Goal: Task Accomplishment & Management: Manage account settings

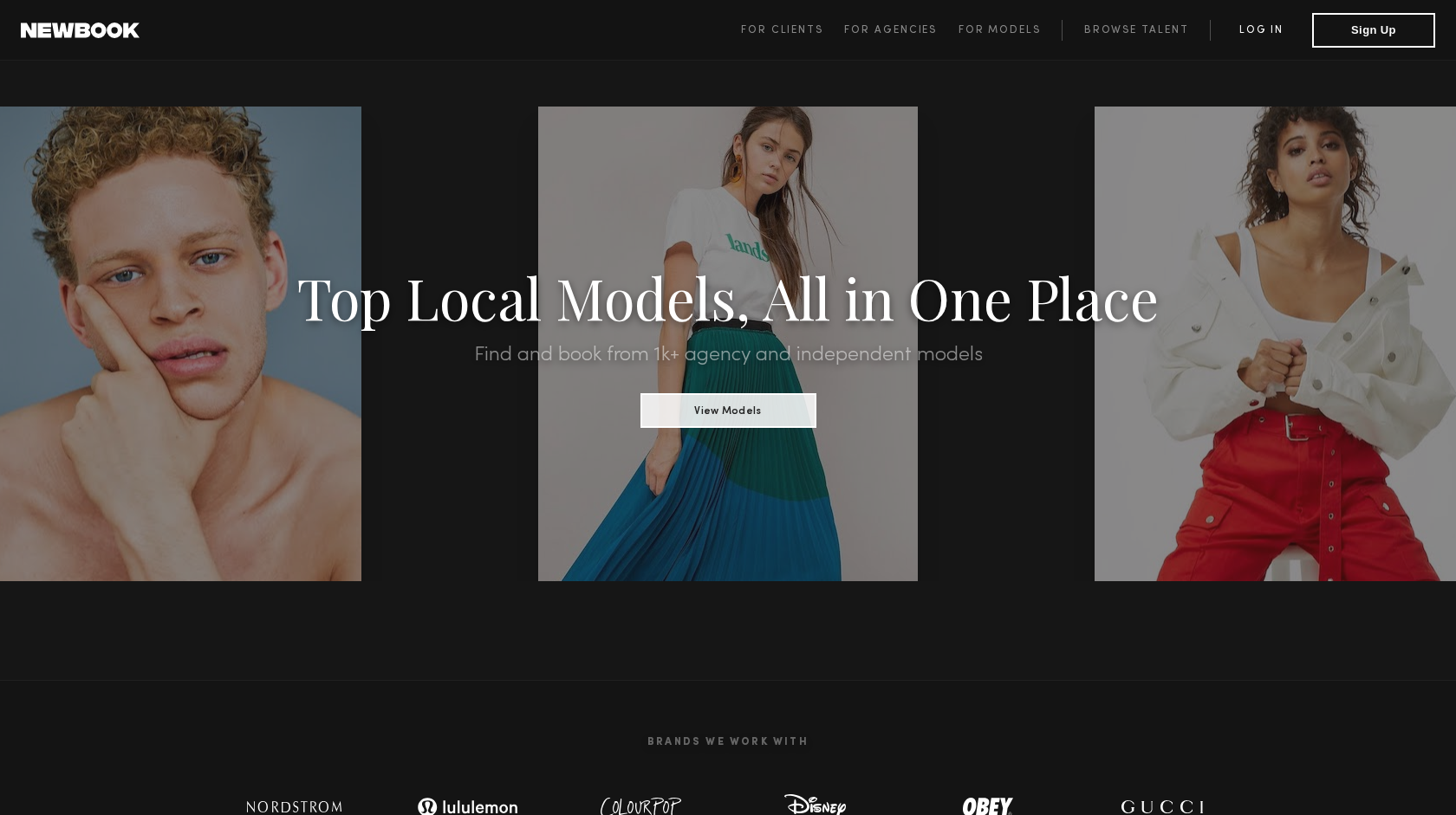
click at [1259, 27] on link "Log in" at bounding box center [1260, 29] width 102 height 21
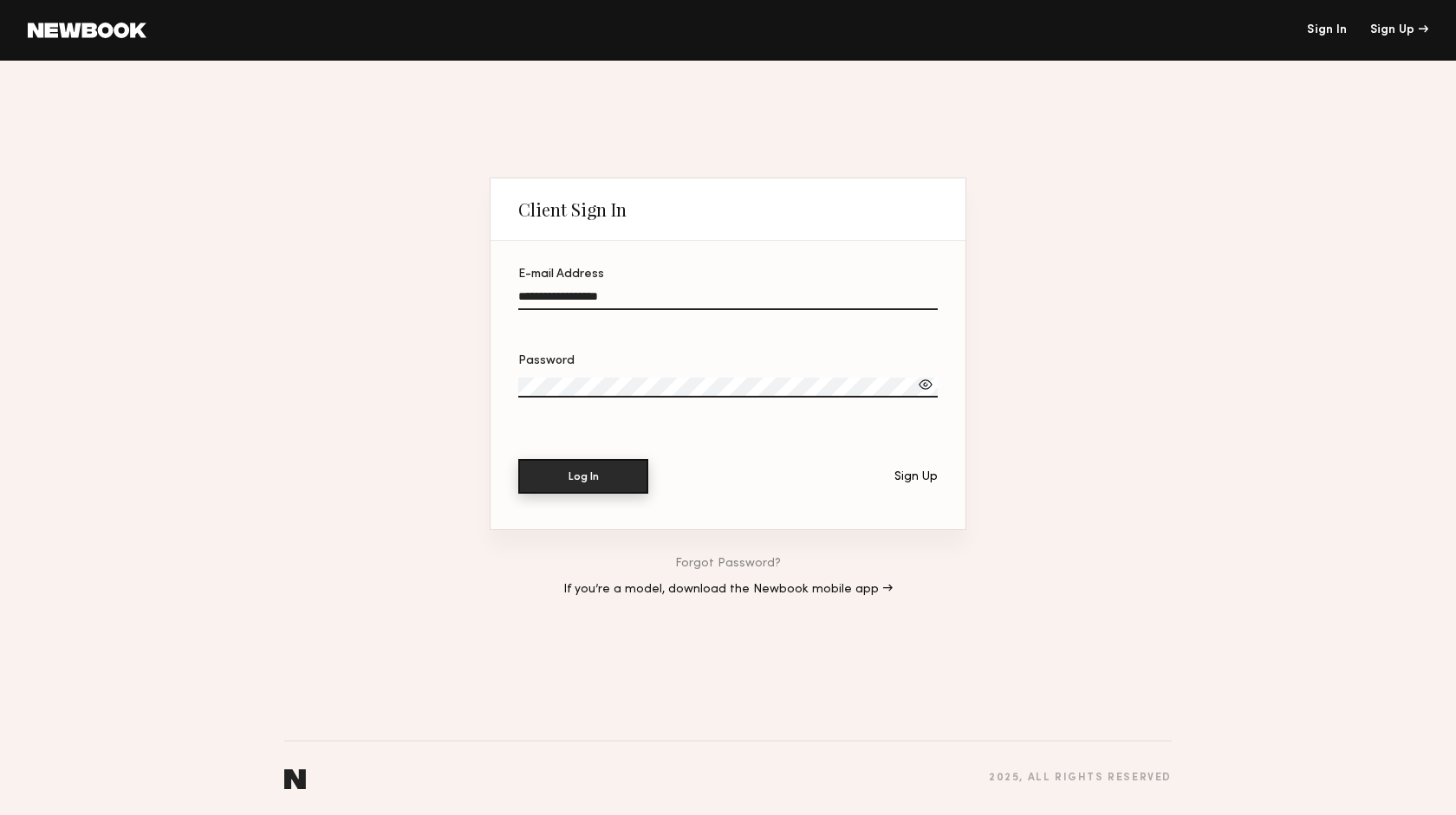
click at [595, 480] on button "Log In" at bounding box center [583, 476] width 130 height 34
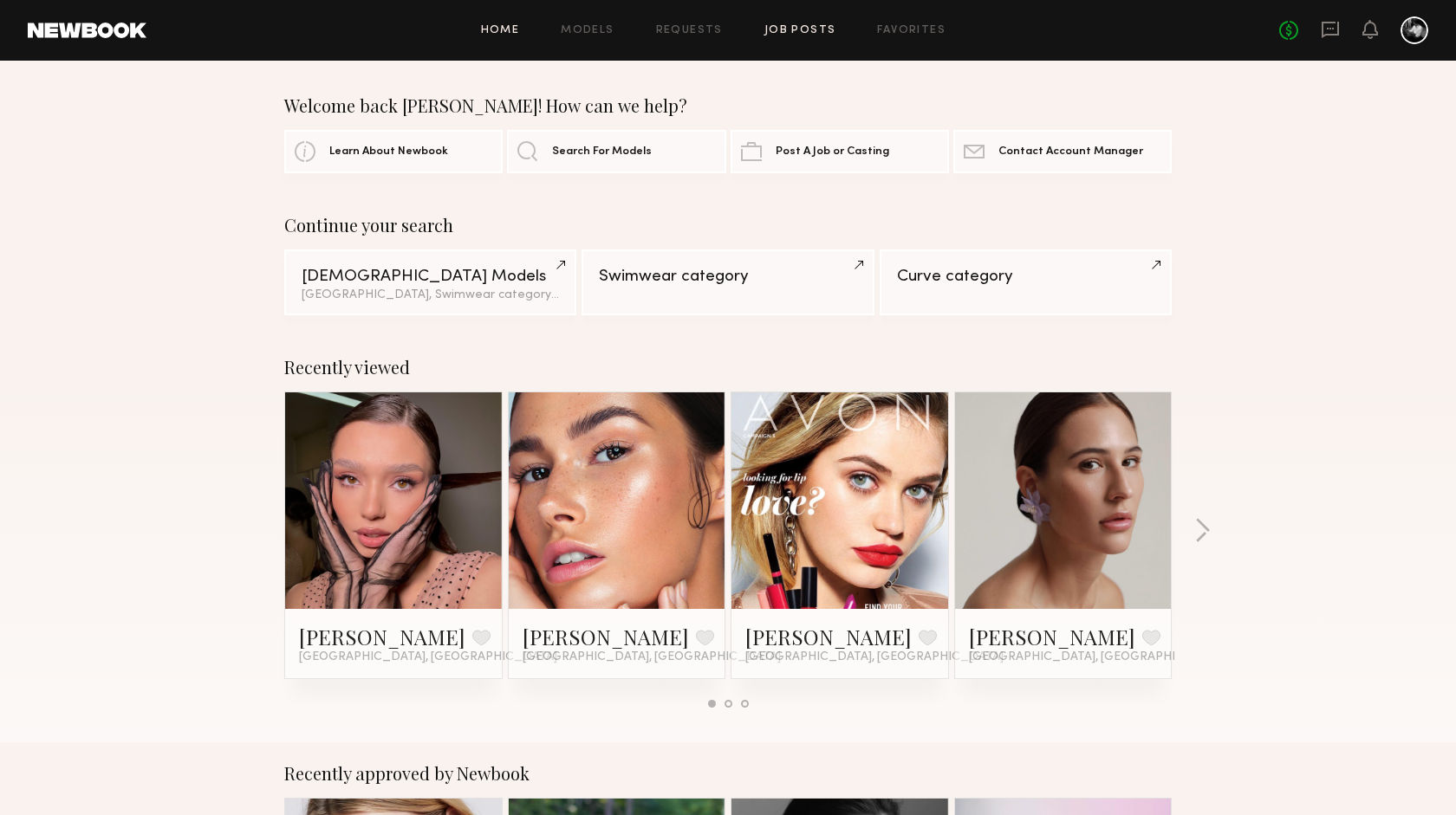
click at [803, 32] on link "Job Posts" at bounding box center [799, 30] width 72 height 11
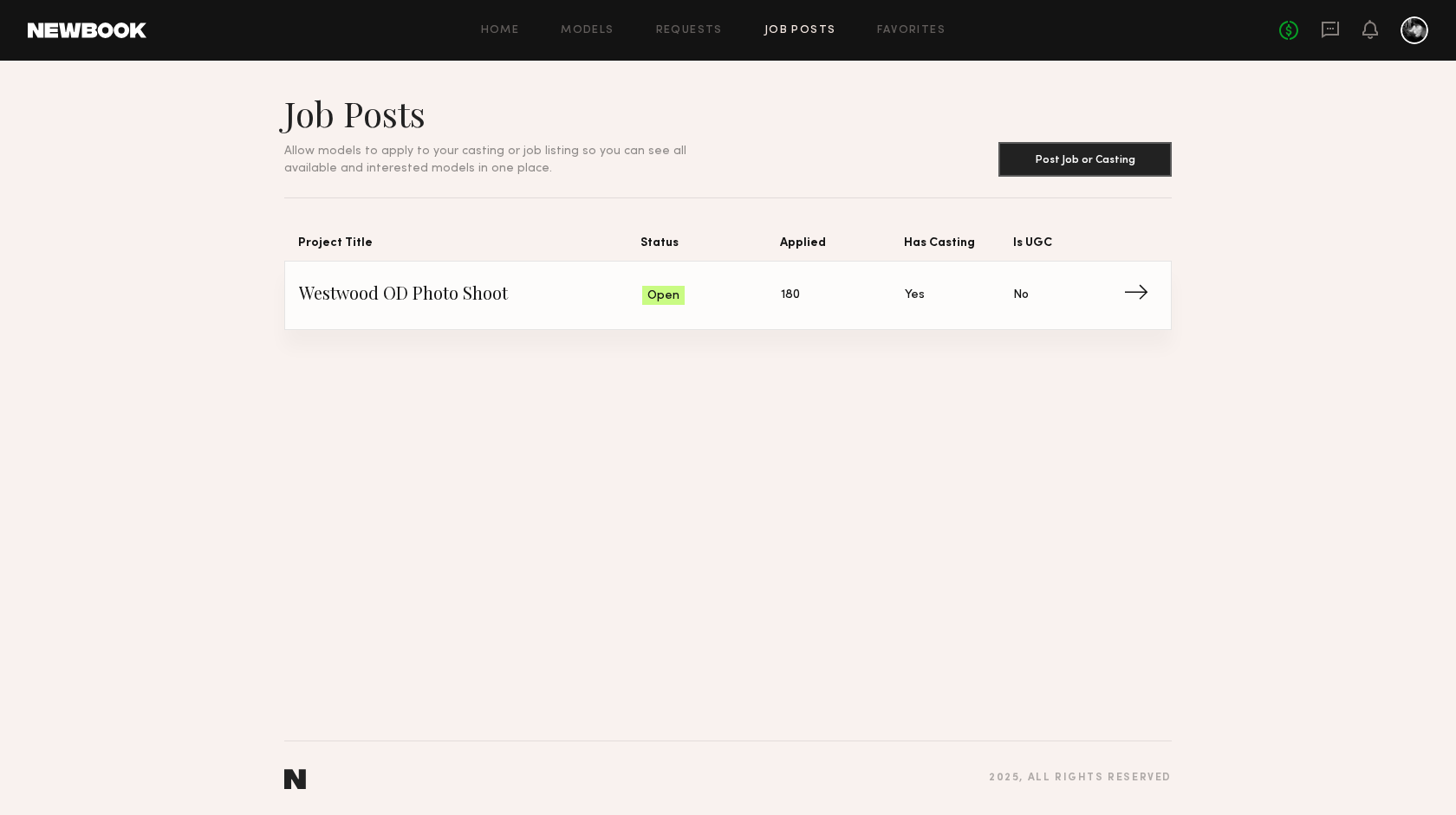
click at [1137, 286] on span "→" at bounding box center [1140, 295] width 35 height 26
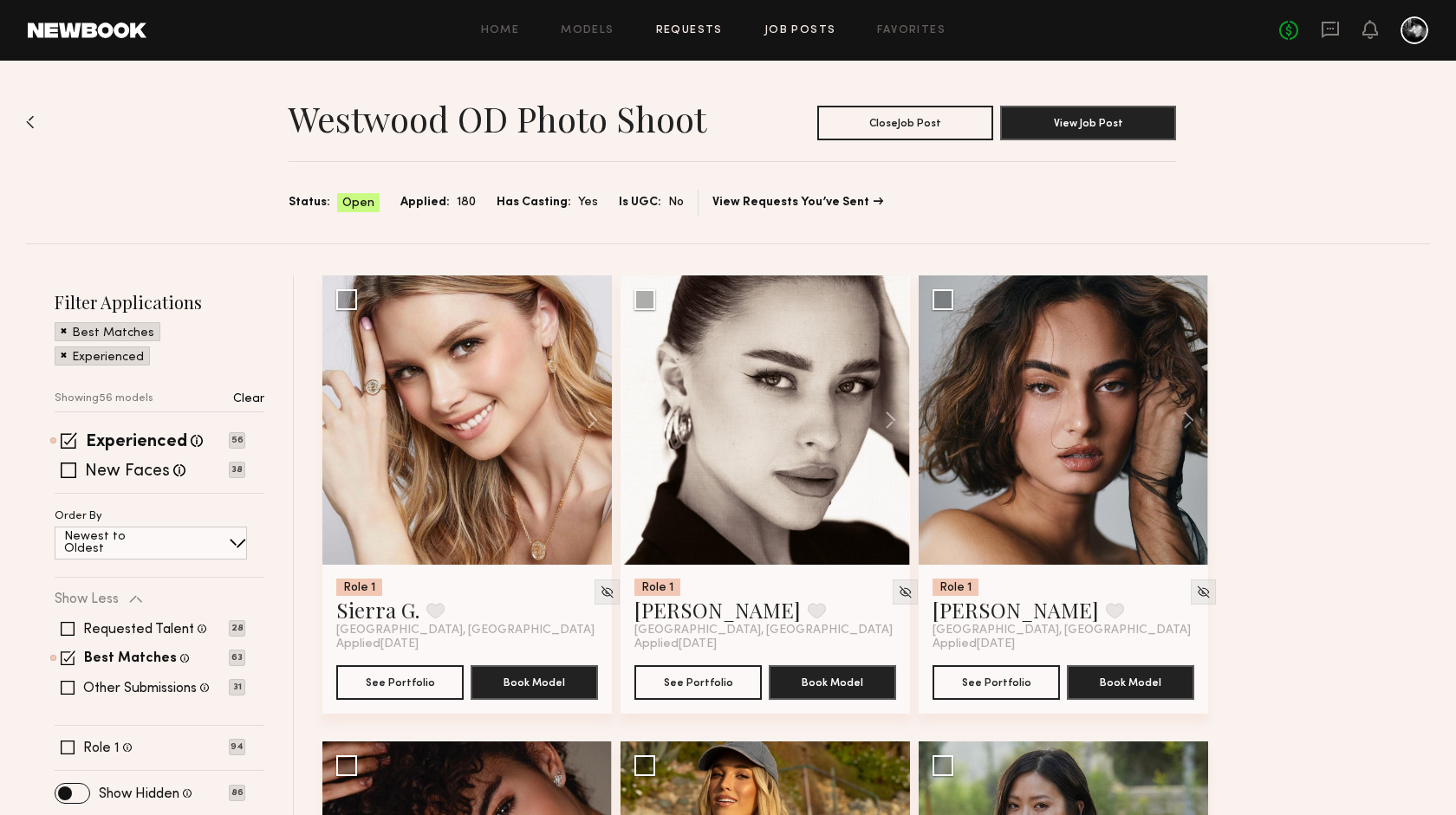
click at [693, 28] on link "Requests" at bounding box center [689, 30] width 67 height 11
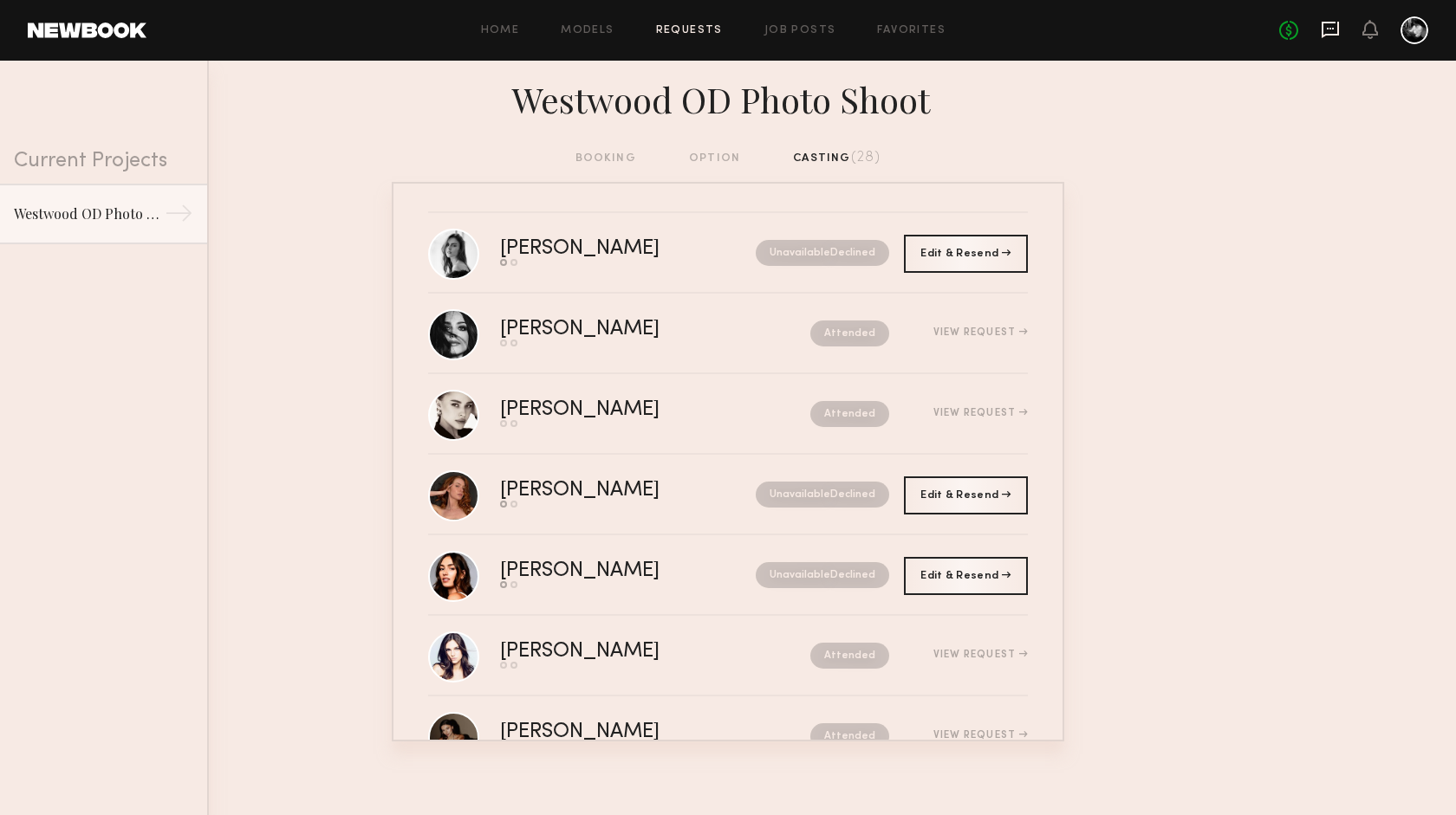
click at [1327, 32] on icon at bounding box center [1329, 29] width 19 height 19
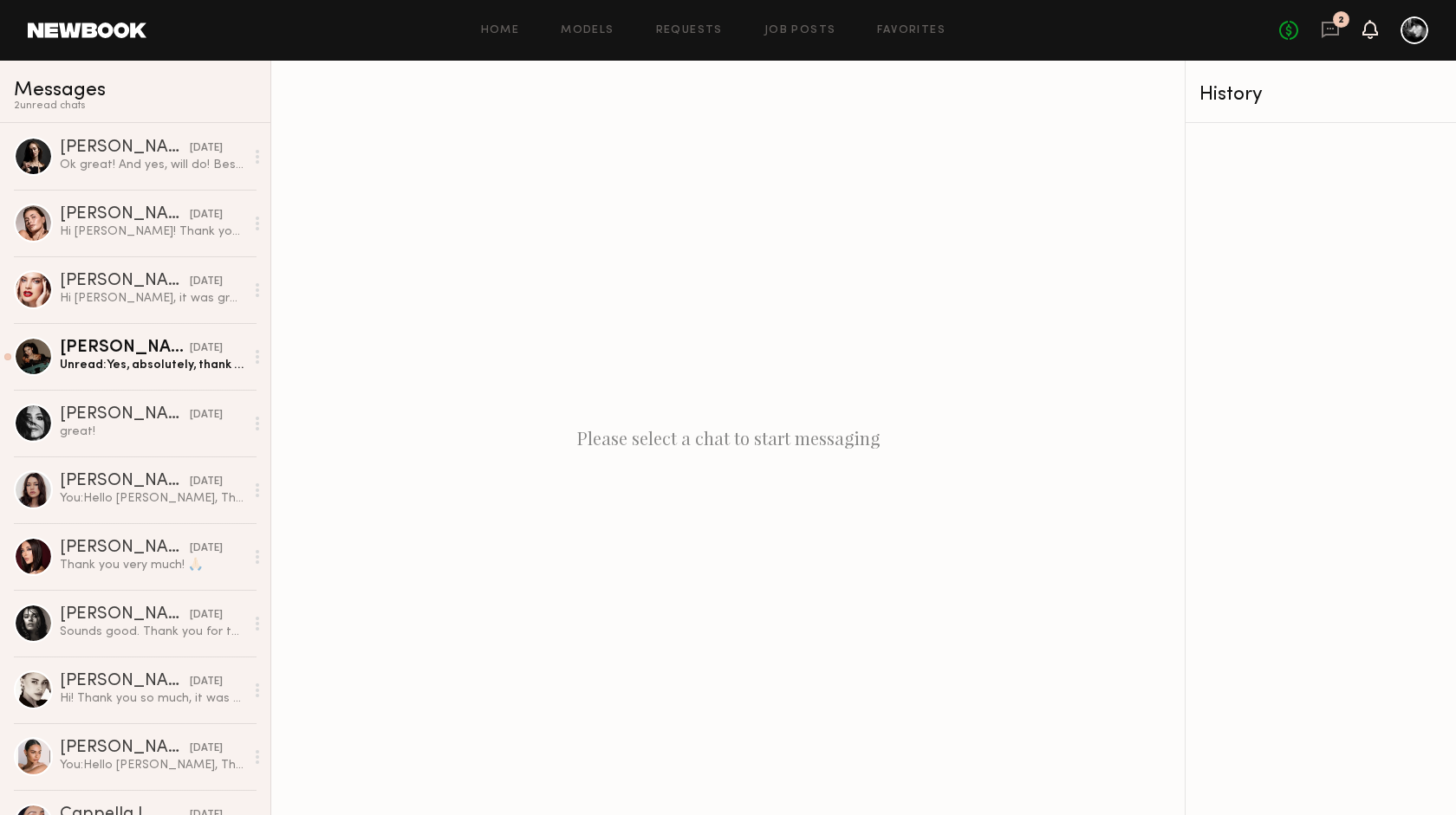
click at [1367, 26] on icon at bounding box center [1369, 29] width 14 height 12
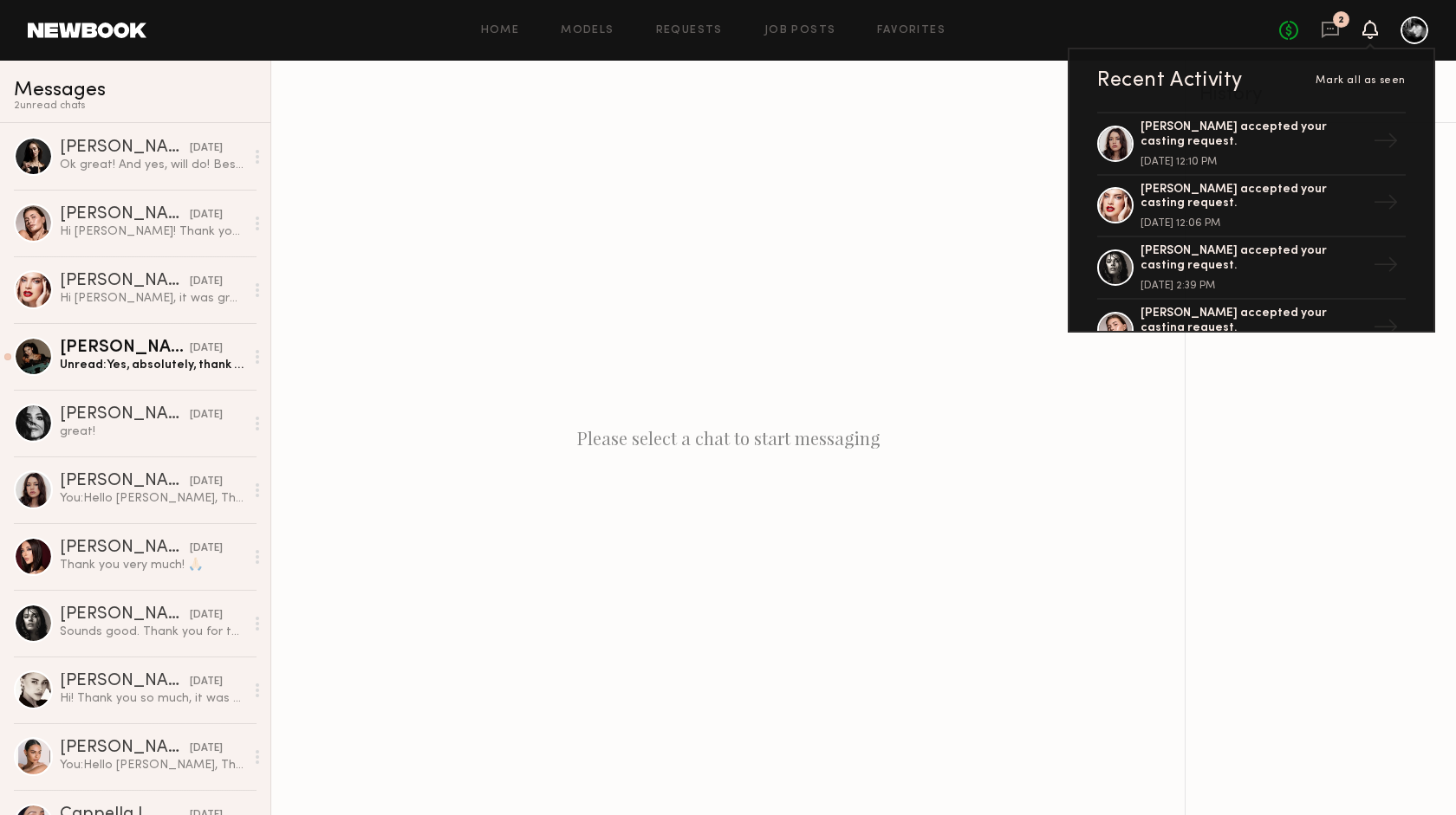
click at [1368, 26] on icon at bounding box center [1369, 29] width 14 height 12
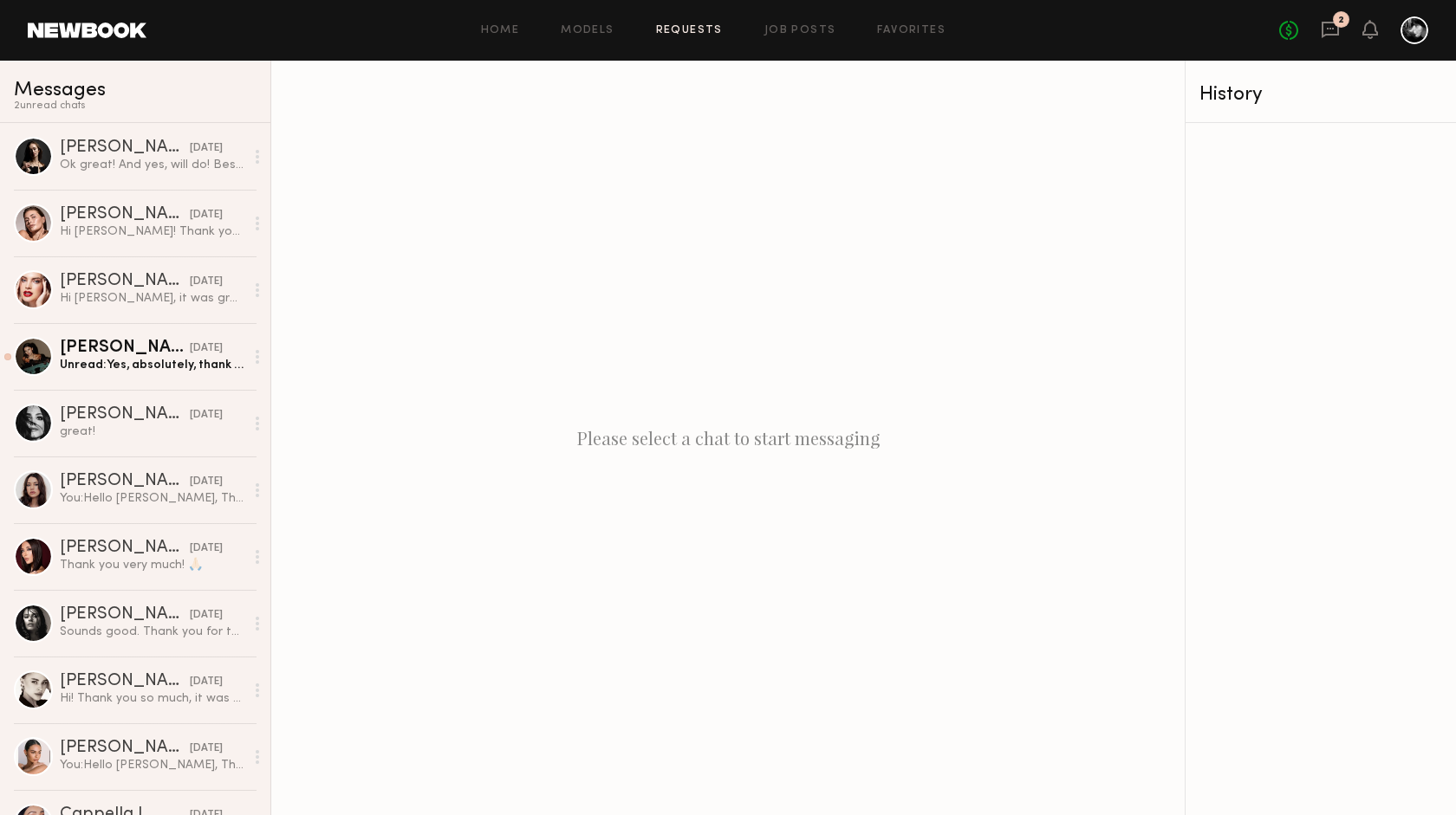
click at [687, 29] on link "Requests" at bounding box center [689, 30] width 67 height 11
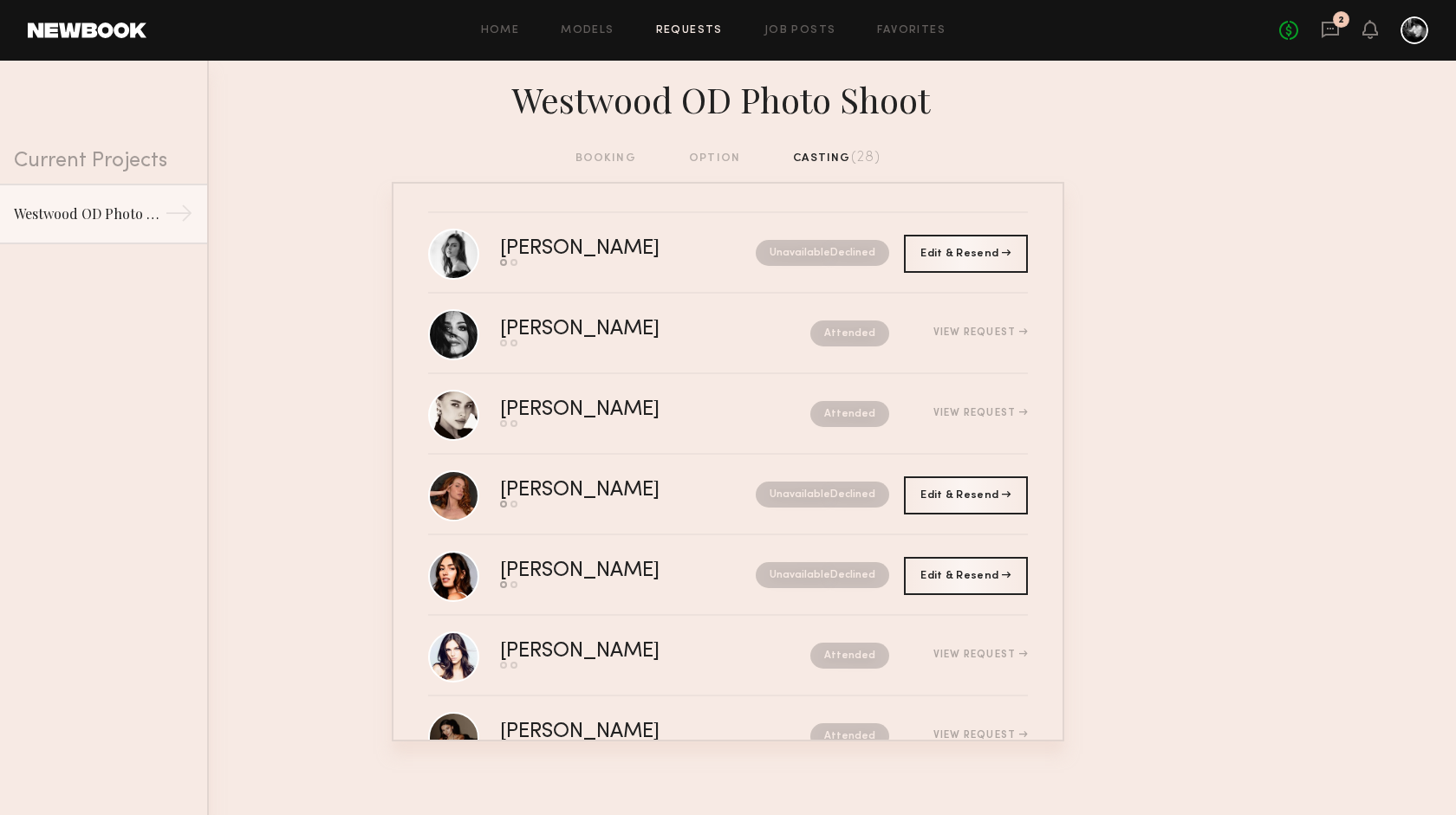
click at [1416, 25] on div at bounding box center [1414, 30] width 28 height 28
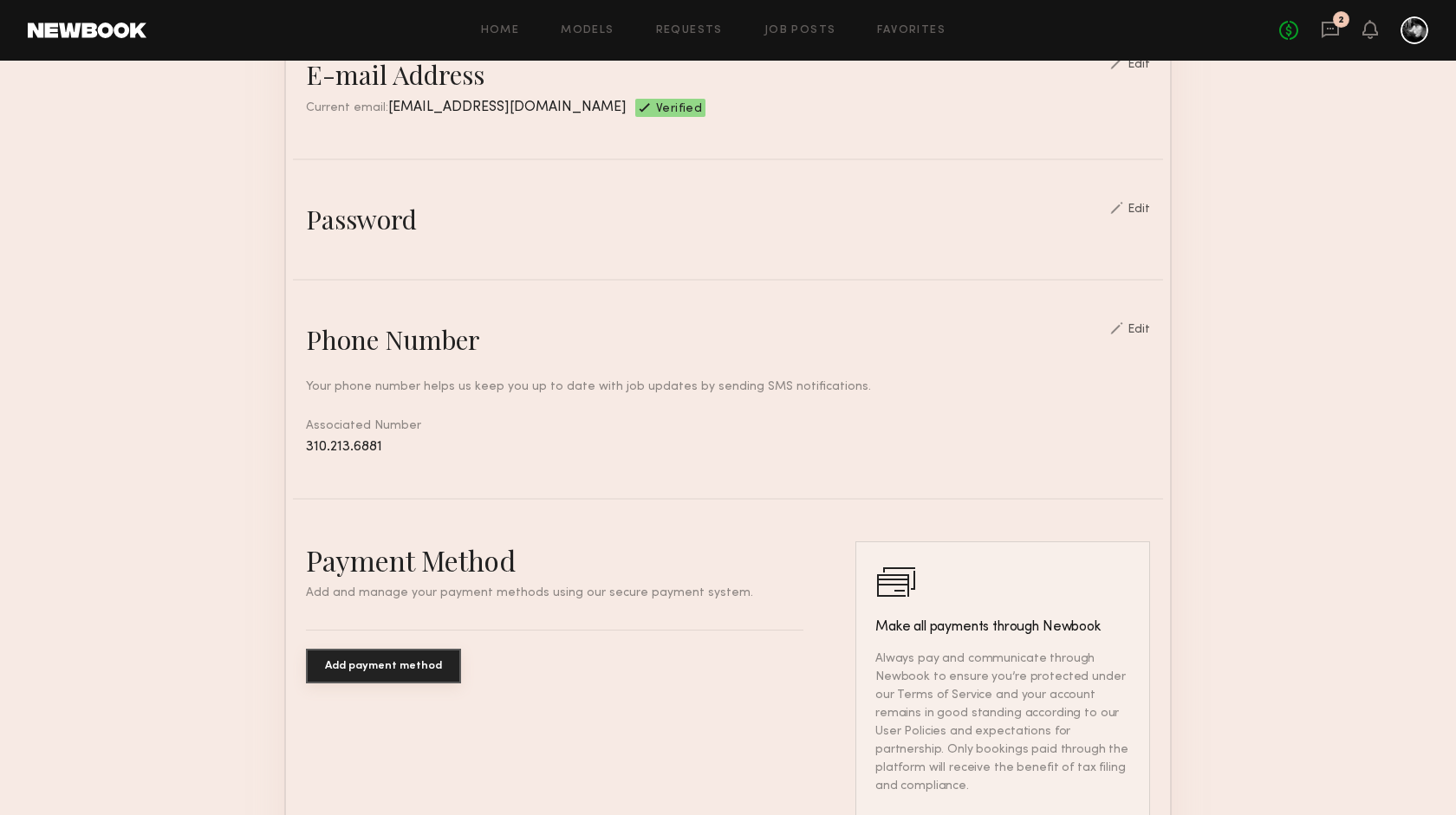
scroll to position [813, 0]
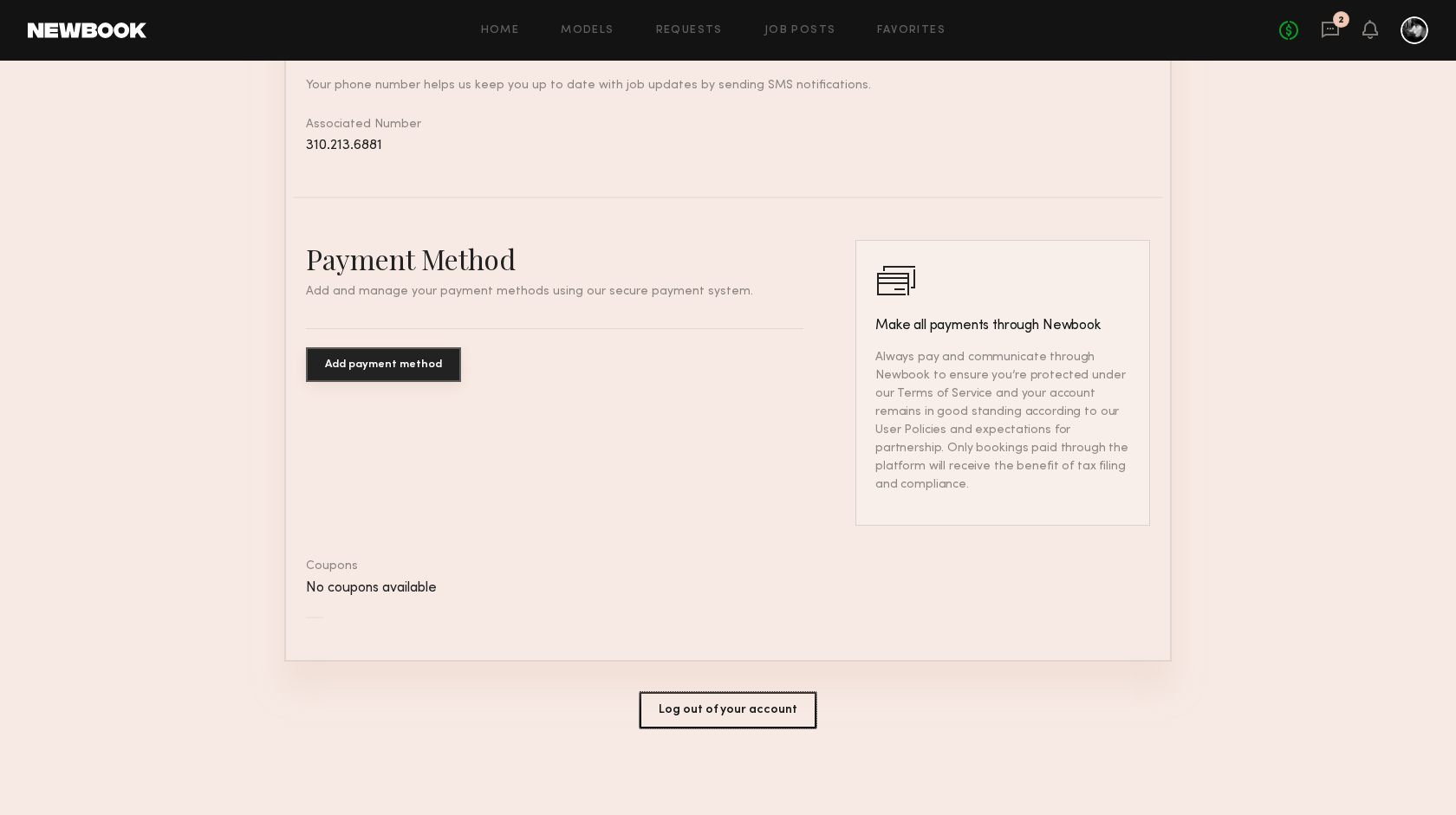
click at [707, 712] on button "Log out of your account" at bounding box center [728, 710] width 177 height 36
